Goal: Obtain resource: Obtain resource

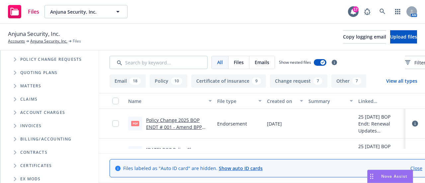
scroll to position [66, 0]
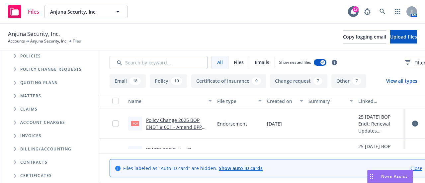
click at [15, 81] on icon "Tree Example" at bounding box center [15, 83] width 3 height 4
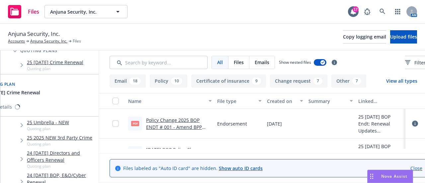
scroll to position [100, 0]
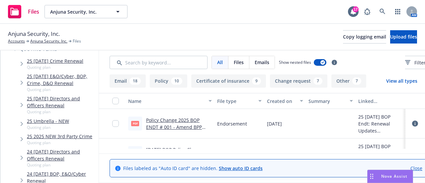
click at [89, 153] on link "24 [DATE] Directors and Officers Renewal" at bounding box center [61, 155] width 69 height 14
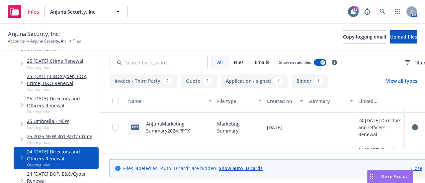
scroll to position [133, 0]
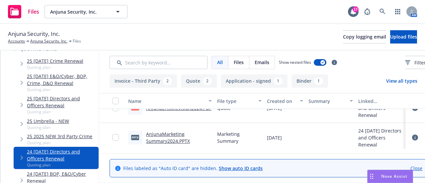
click at [190, 140] on link "AnjunaMarketing Summary2024.PPTX" at bounding box center [168, 137] width 44 height 13
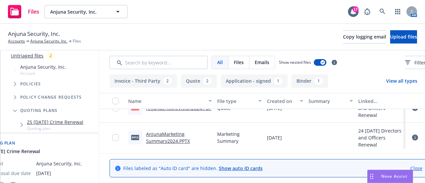
scroll to position [33, 0]
